Goal: Transaction & Acquisition: Purchase product/service

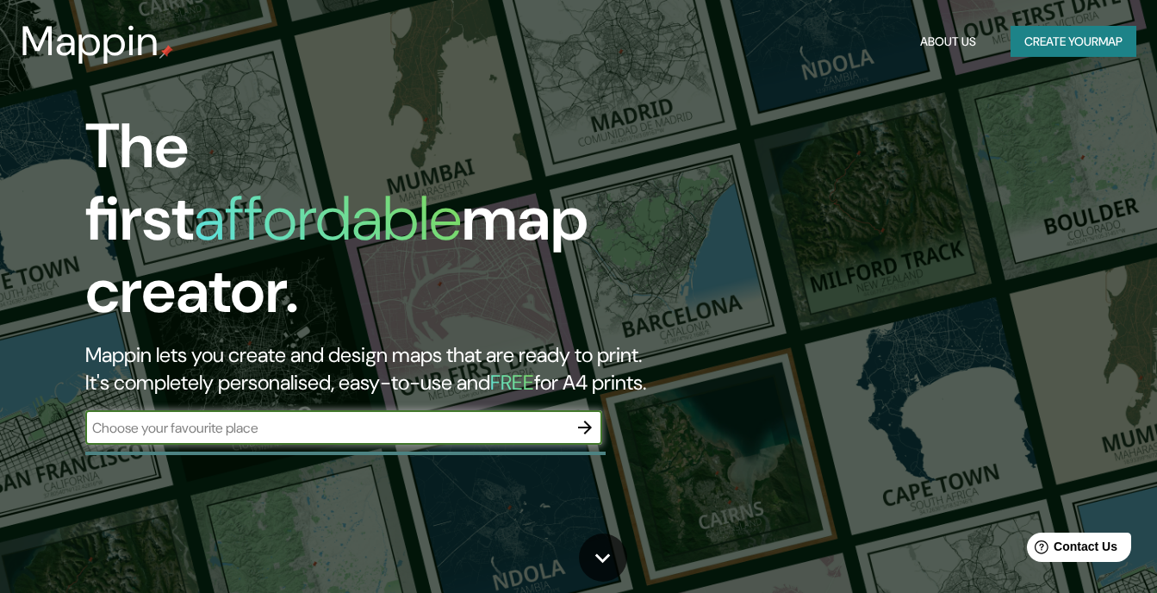
click at [400, 418] on input "text" at bounding box center [326, 428] width 482 height 20
click at [593, 417] on icon "button" at bounding box center [584, 427] width 21 height 21
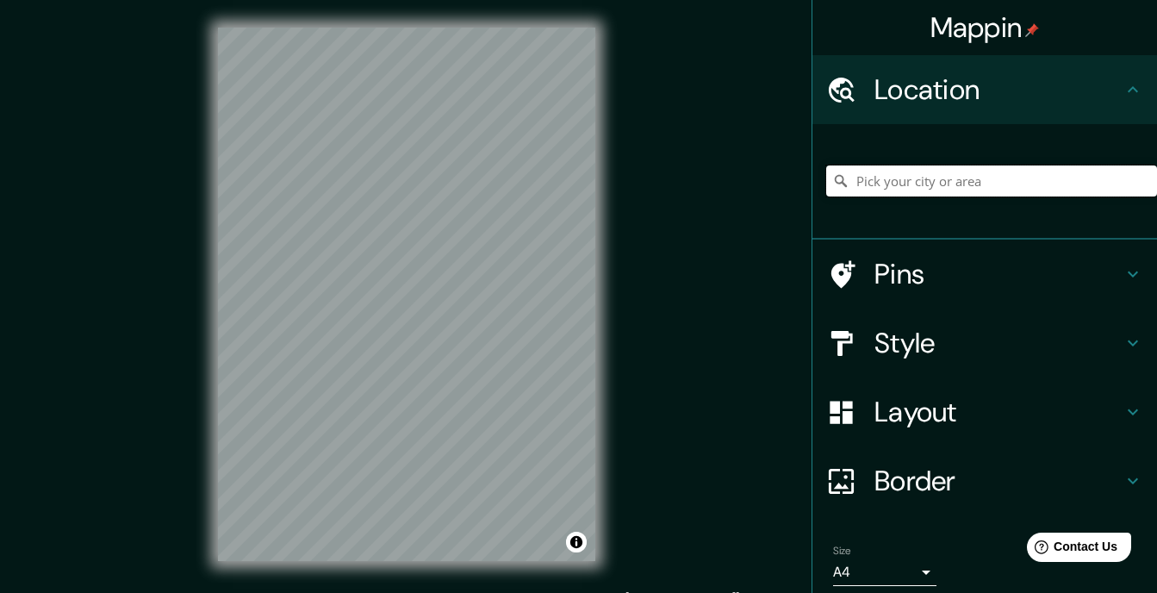
click at [946, 178] on input "Pick your city or area" at bounding box center [991, 180] width 331 height 31
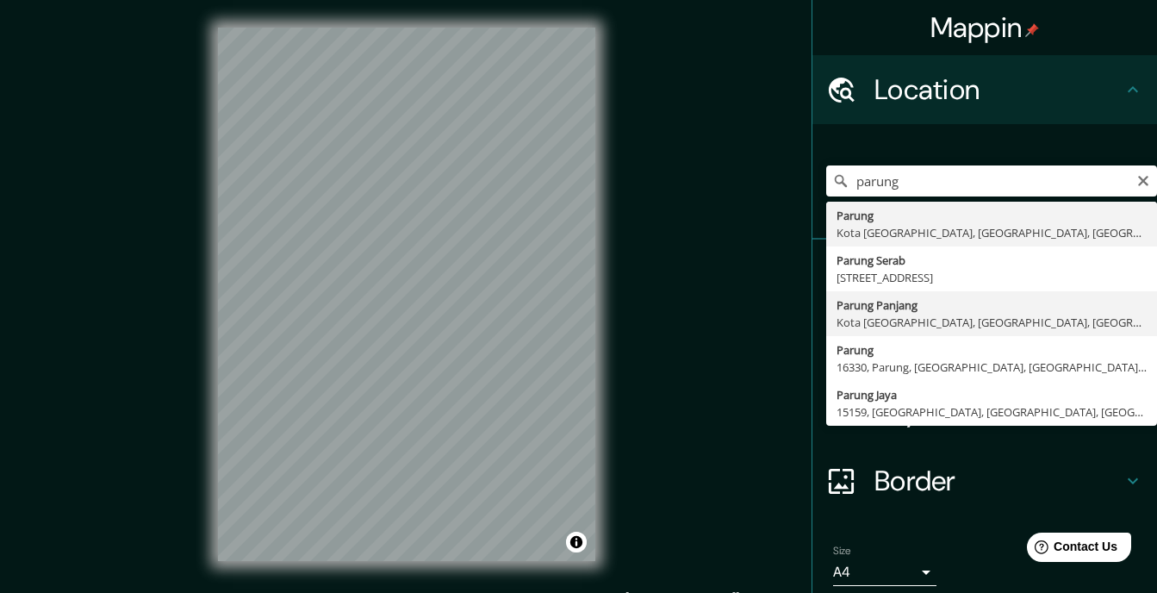
type input "[GEOGRAPHIC_DATA], [GEOGRAPHIC_DATA], [GEOGRAPHIC_DATA], [GEOGRAPHIC_DATA]"
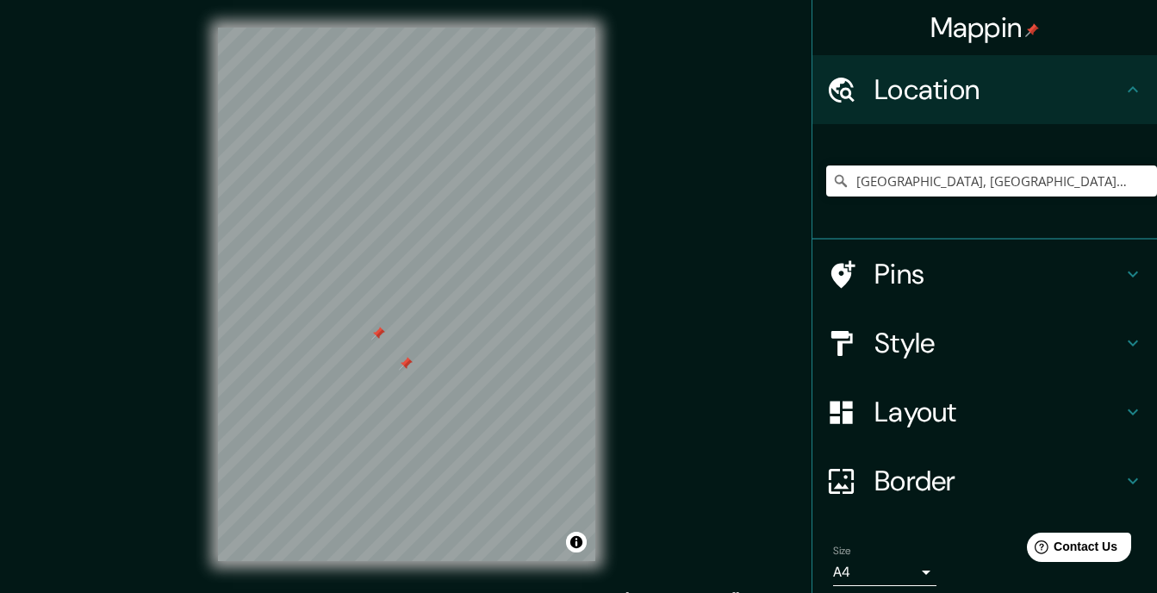
click at [402, 363] on div at bounding box center [406, 364] width 14 height 14
click at [997, 178] on input "[GEOGRAPHIC_DATA], [GEOGRAPHIC_DATA], [GEOGRAPHIC_DATA], [GEOGRAPHIC_DATA]" at bounding box center [991, 180] width 331 height 31
click at [1136, 176] on icon "Clear" at bounding box center [1143, 181] width 14 height 14
click at [1132, 176] on input "[GEOGRAPHIC_DATA], [GEOGRAPHIC_DATA], [GEOGRAPHIC_DATA], [GEOGRAPHIC_DATA]" at bounding box center [991, 180] width 331 height 31
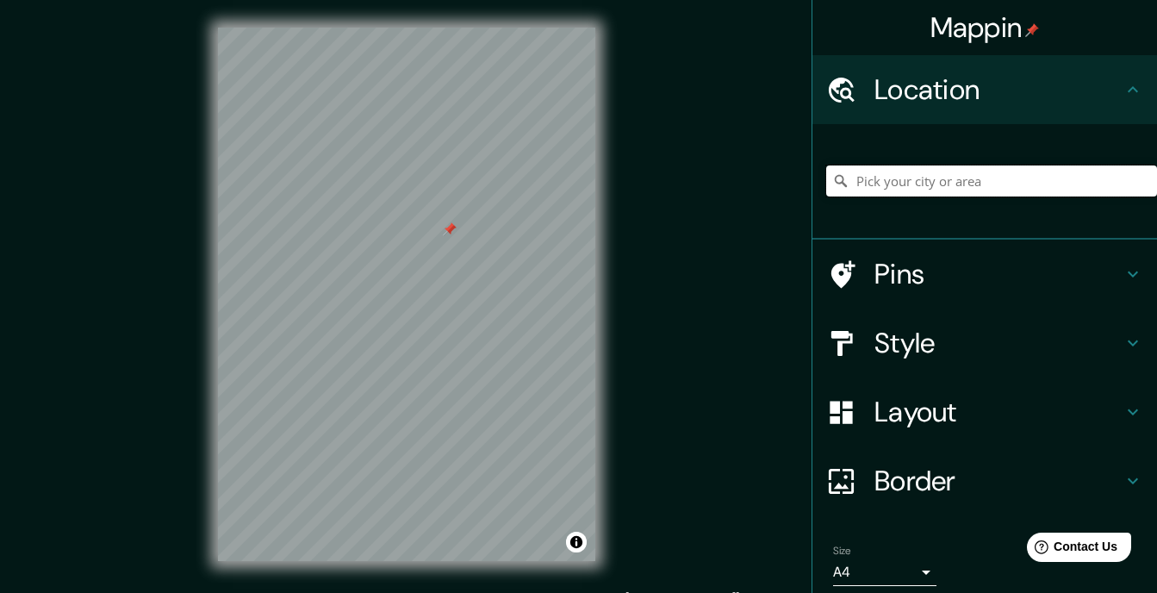
click at [982, 186] on input "Pick your city or area" at bounding box center [991, 180] width 331 height 31
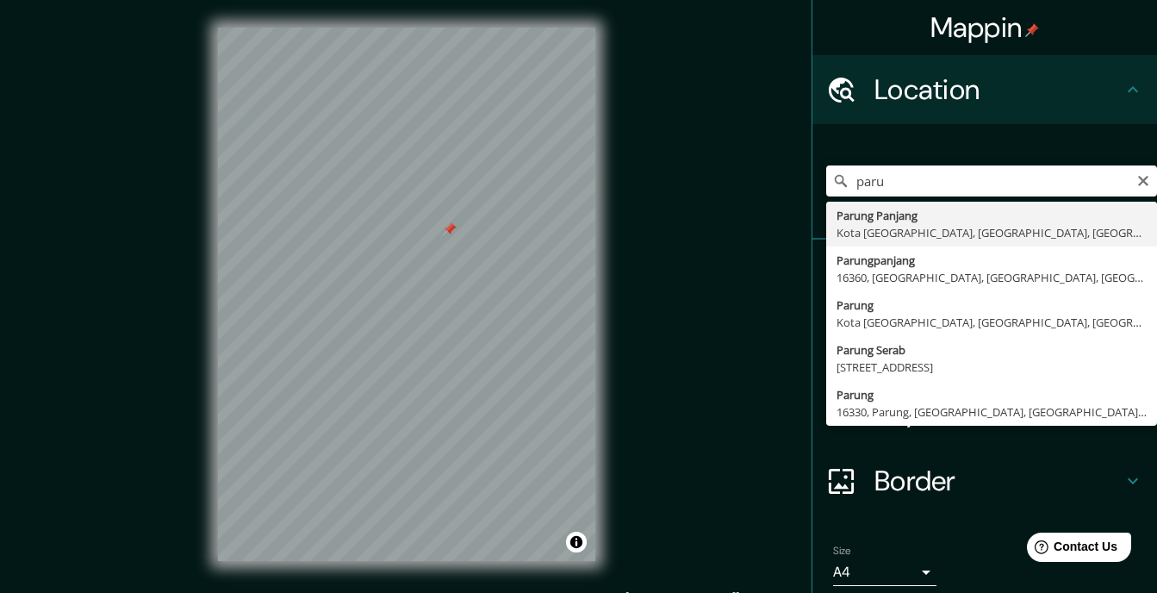
type input "[GEOGRAPHIC_DATA], [GEOGRAPHIC_DATA], [GEOGRAPHIC_DATA], [GEOGRAPHIC_DATA]"
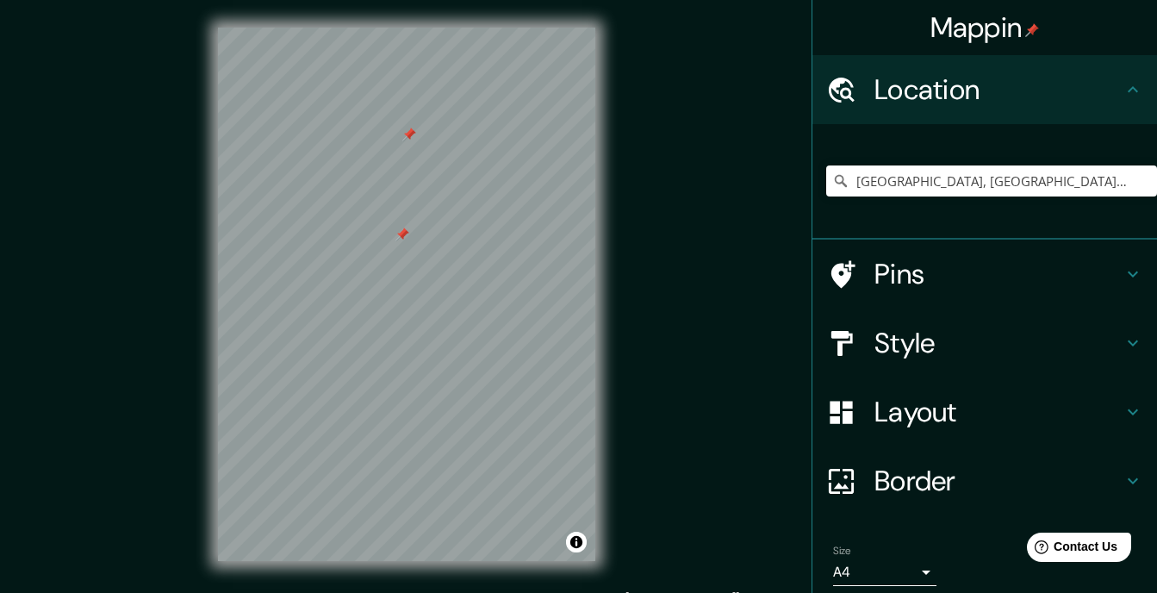
click at [401, 233] on div at bounding box center [402, 234] width 14 height 14
click at [413, 295] on div at bounding box center [412, 289] width 14 height 14
click at [411, 289] on div at bounding box center [412, 289] width 14 height 14
click at [399, 289] on div at bounding box center [400, 287] width 14 height 14
click at [464, 227] on div at bounding box center [466, 228] width 14 height 14
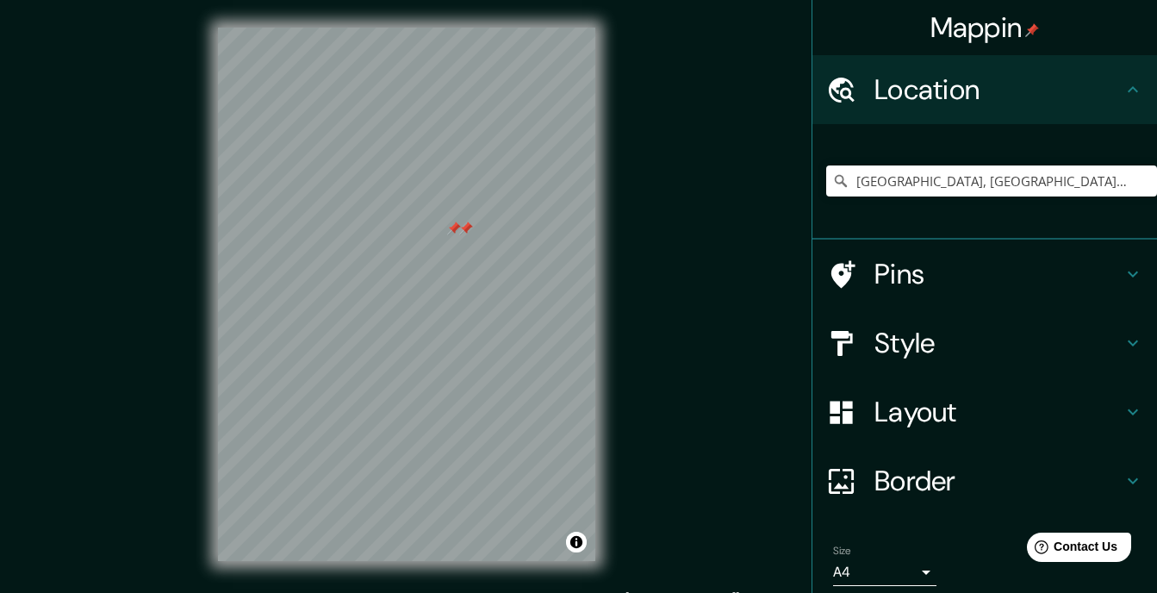
click at [466, 227] on div at bounding box center [466, 228] width 14 height 14
click at [456, 227] on div at bounding box center [454, 228] width 14 height 14
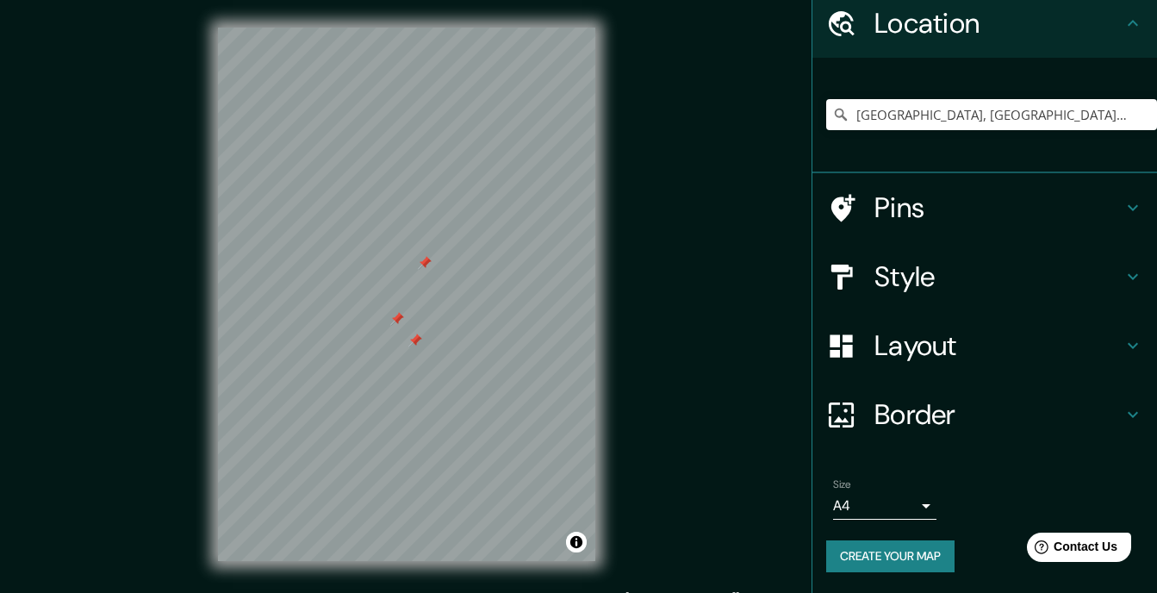
click at [887, 551] on button "Create your map" at bounding box center [890, 556] width 128 height 32
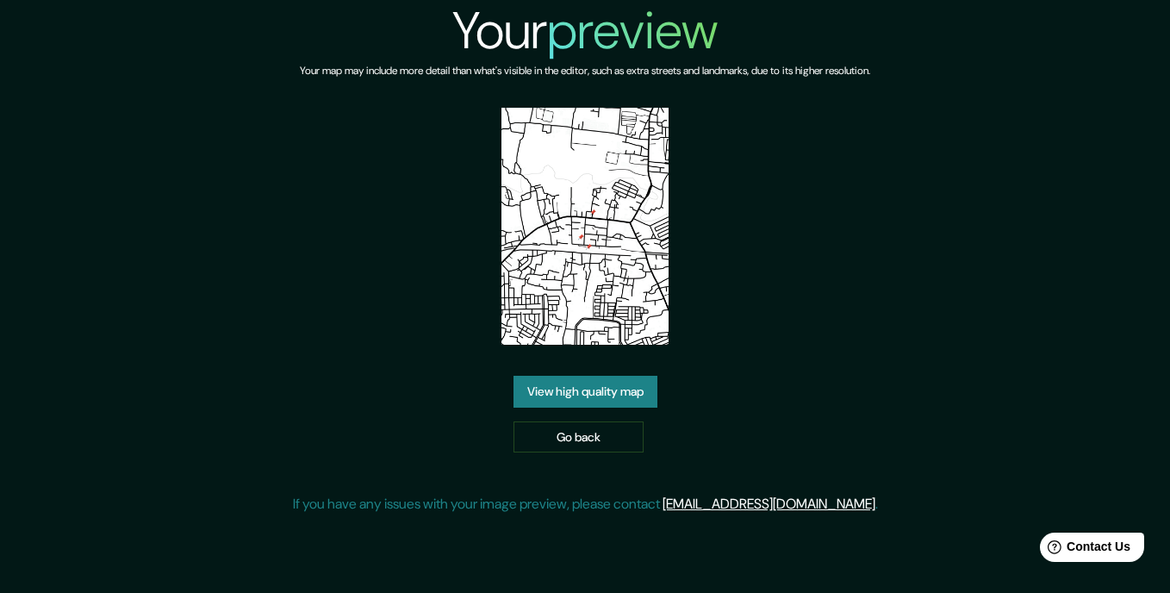
click at [624, 386] on link "View high quality map" at bounding box center [585, 391] width 144 height 32
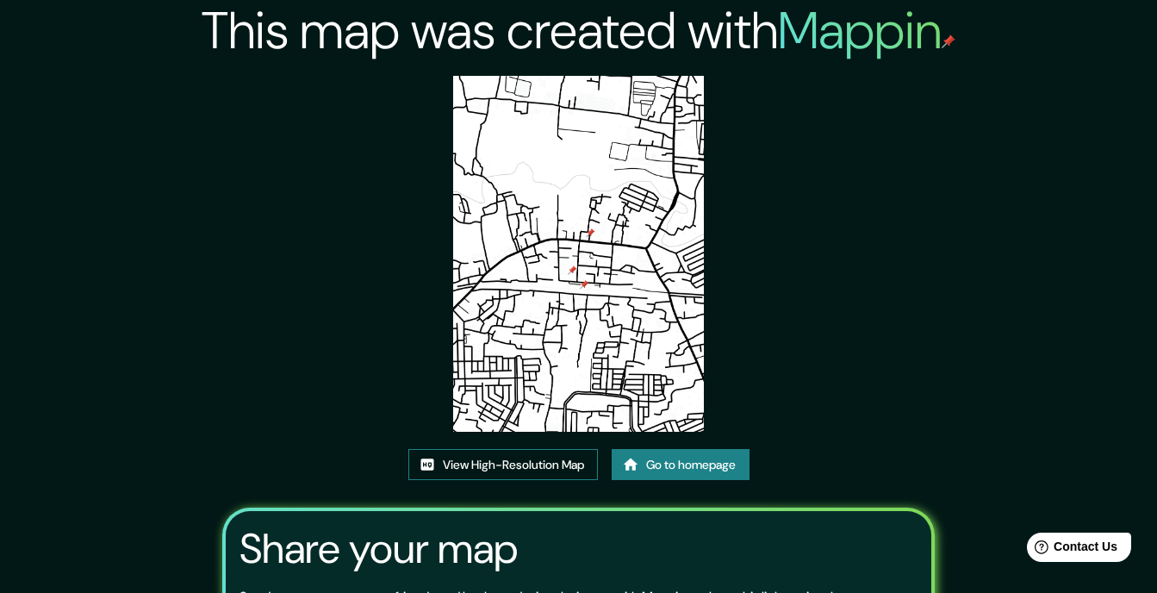
click at [504, 459] on link "View High-Resolution Map" at bounding box center [502, 465] width 189 height 32
